Goal: Navigation & Orientation: Find specific page/section

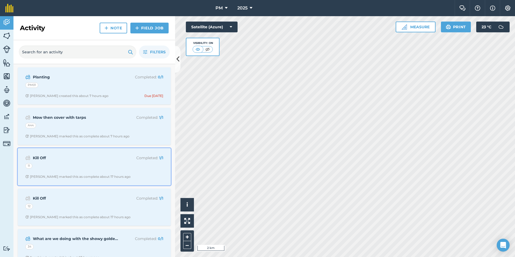
click at [101, 167] on div "11" at bounding box center [94, 166] width 138 height 7
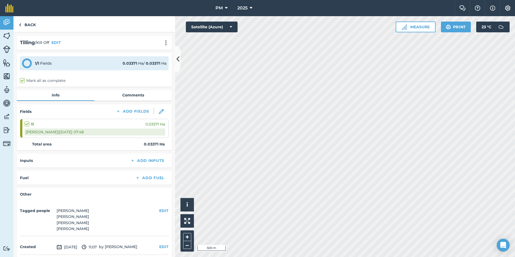
click at [284, 257] on html "PM 2025 Farm Chat Help Info Settings PM - 2025 Reproduced with the permission o…" at bounding box center [257, 128] width 515 height 257
click at [295, 257] on html "PM 2025 Farm Chat Help Info Settings PM - 2025 Reproduced with the permission o…" at bounding box center [257, 128] width 515 height 257
